Goal: Navigation & Orientation: Find specific page/section

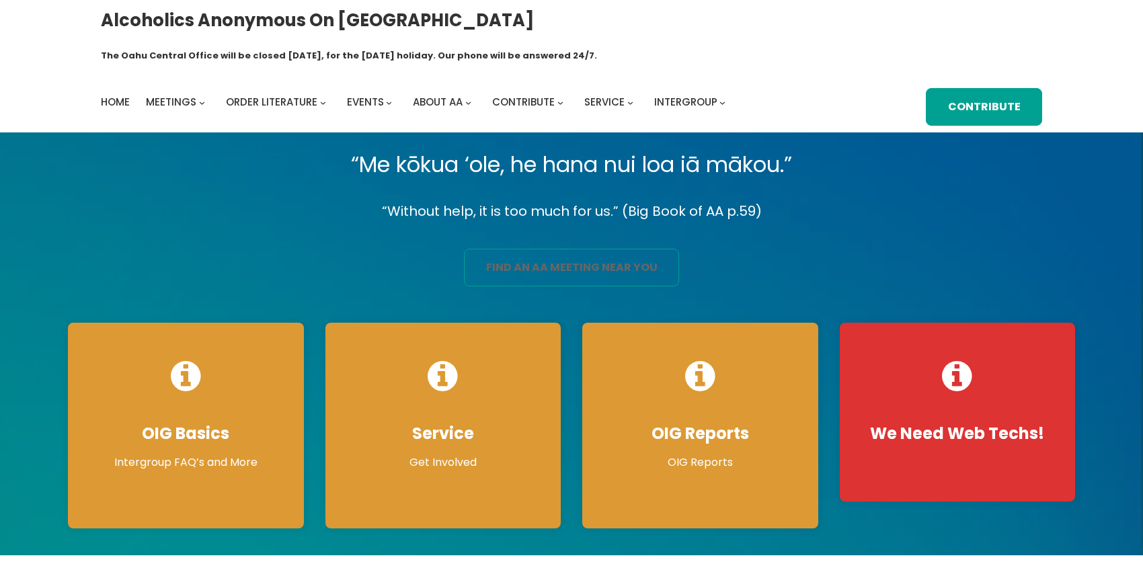
click at [550, 250] on link "find an aa meeting near you" at bounding box center [571, 268] width 215 height 38
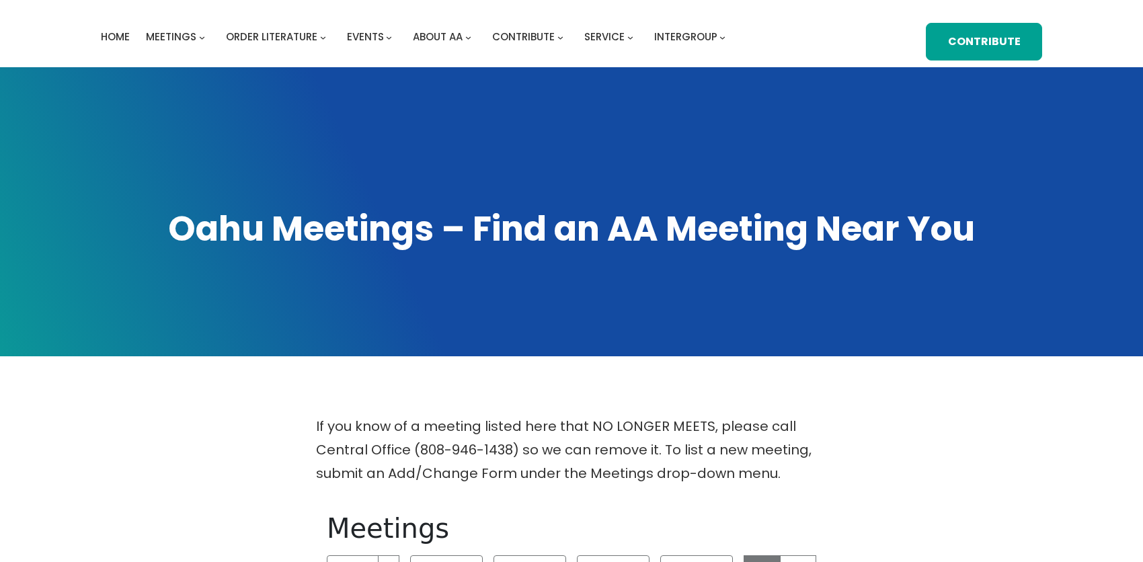
scroll to position [269, 0]
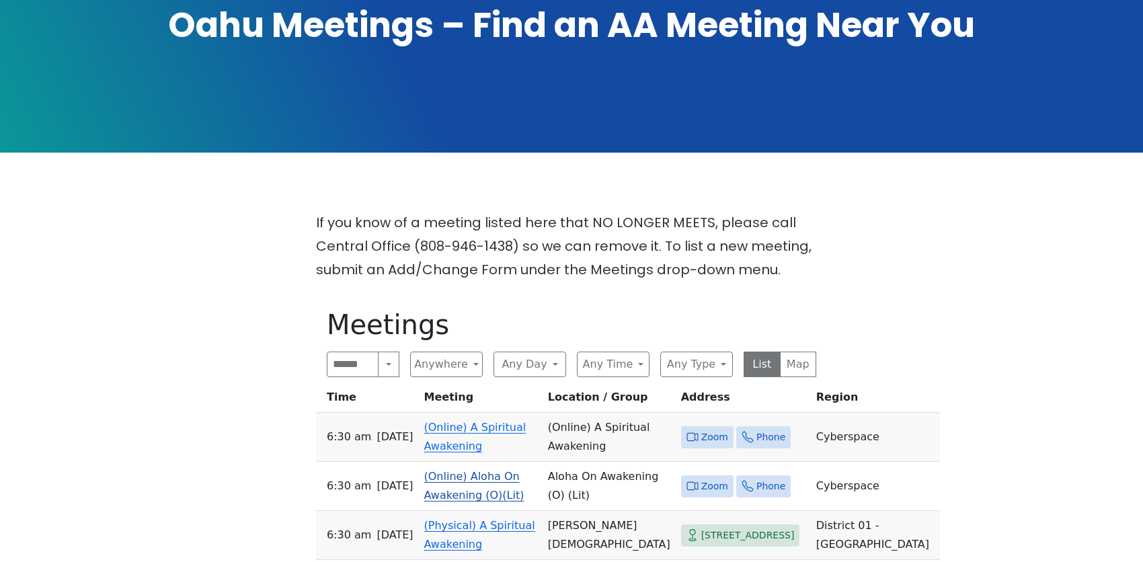
click at [459, 470] on link "(Online) Aloha On Awakening (O)(Lit)" at bounding box center [474, 486] width 100 height 32
